Goal: Transaction & Acquisition: Purchase product/service

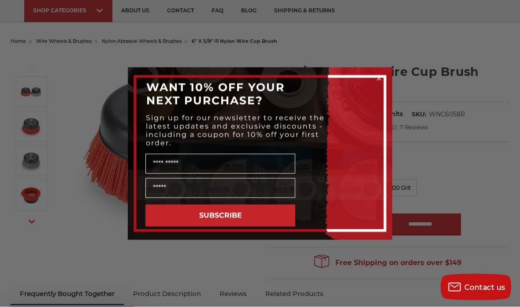
scroll to position [62, 0]
click at [381, 83] on icon "Close dialog" at bounding box center [379, 78] width 9 height 9
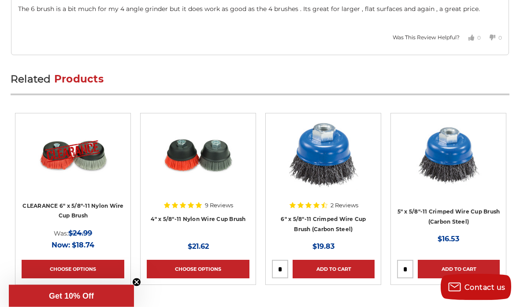
scroll to position [2547, 0]
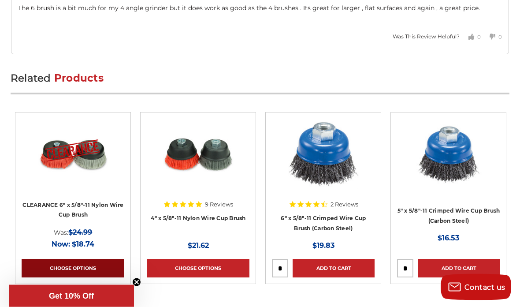
click at [61, 263] on link "Choose Options" at bounding box center [73, 268] width 103 height 19
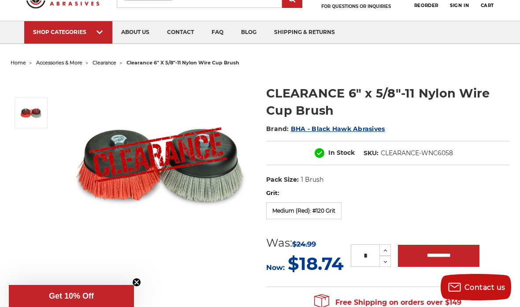
click at [336, 215] on label "Medium (Red): #120 Grit" at bounding box center [303, 210] width 75 height 17
click at [412, 198] on div "Grit: Coarse (Gray): #80 Grit Medium (Red): #120 Grit Fine (Blue): #240 Grit" at bounding box center [387, 205] width 243 height 33
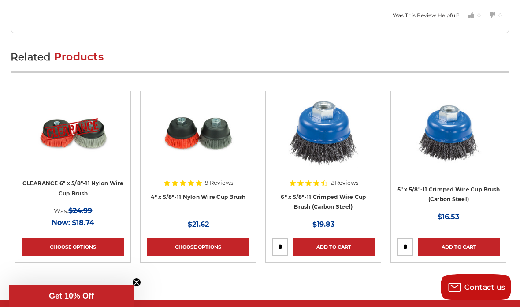
scroll to position [2566, 0]
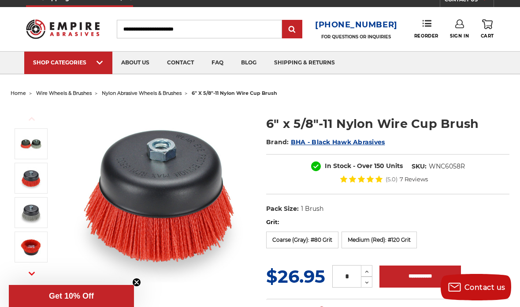
click at [309, 240] on label "Coarse (Gray): #80 Grit" at bounding box center [302, 239] width 72 height 17
